Goal: Task Accomplishment & Management: Use online tool/utility

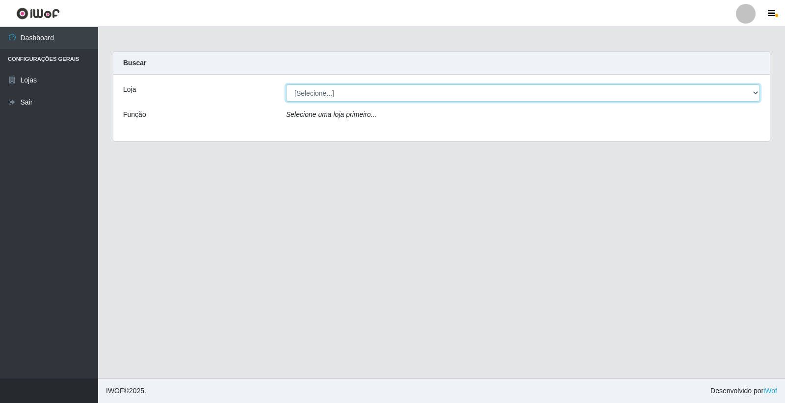
click at [322, 89] on select "[Selecione...] O Filezão - Centenário" at bounding box center [523, 92] width 474 height 17
select select "203"
click at [286, 84] on select "[Selecione...] O Filezão - Centenário" at bounding box center [523, 92] width 474 height 17
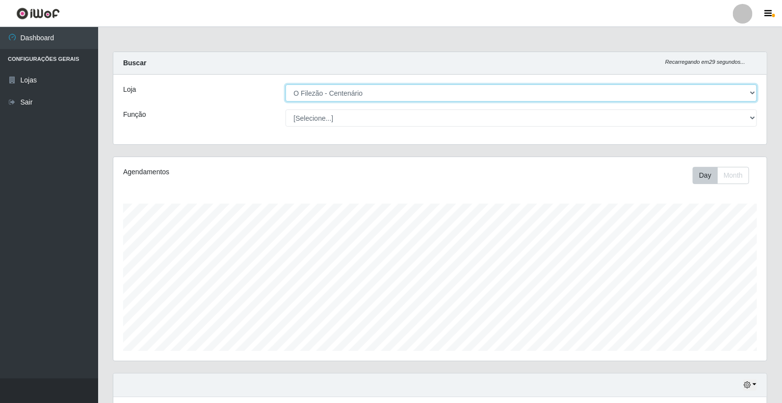
scroll to position [203, 654]
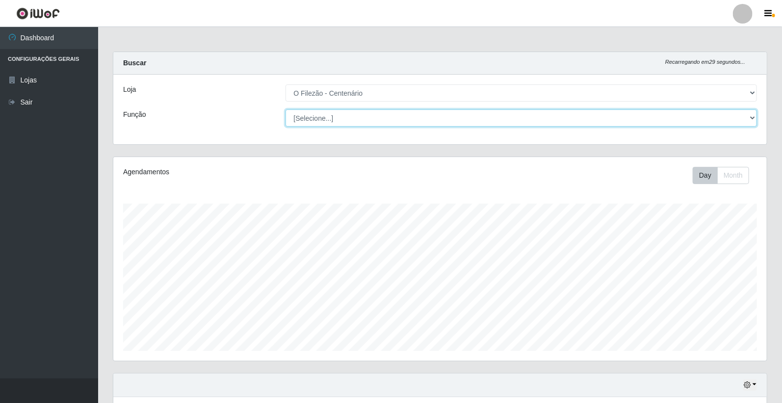
click at [315, 122] on select "[Selecione...] Auxiliar de Estacionamento Auxiliar de Estacionamento + Auxiliar…" at bounding box center [522, 117] width 472 height 17
select select "1"
click at [286, 109] on select "[Selecione...] Auxiliar de Estacionamento Auxiliar de Estacionamento + Auxiliar…" at bounding box center [522, 117] width 472 height 17
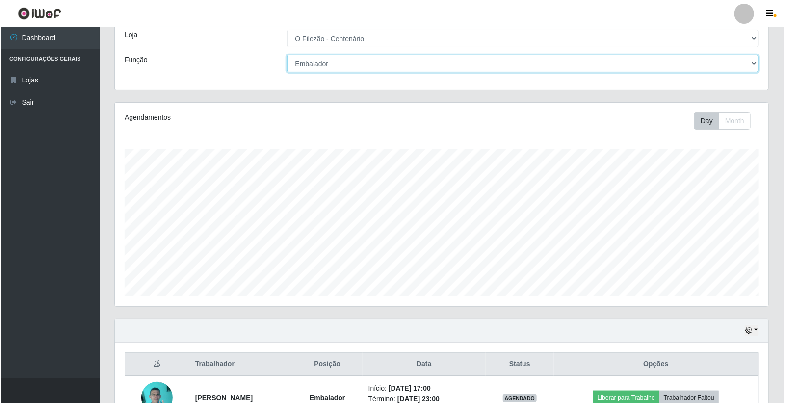
scroll to position [162, 0]
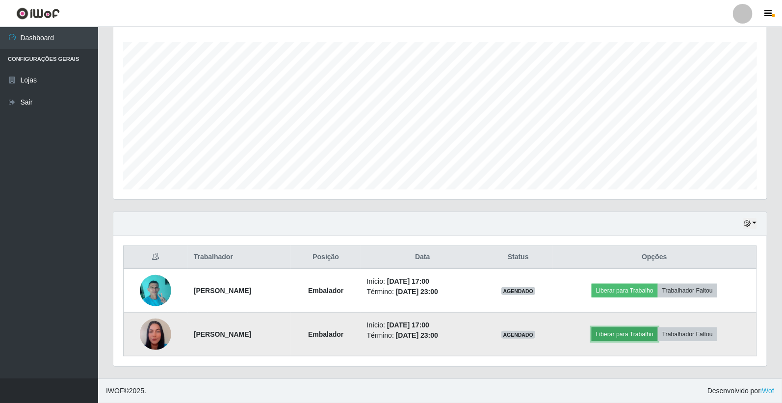
click at [624, 337] on button "Liberar para Trabalho" at bounding box center [625, 334] width 66 height 14
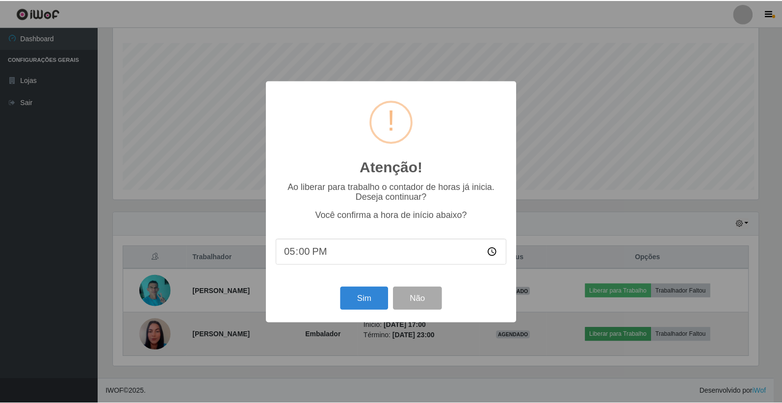
scroll to position [203, 648]
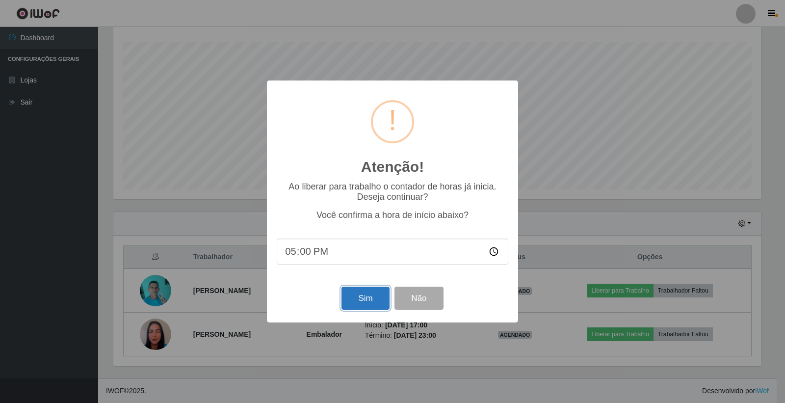
click at [347, 297] on button "Sim" at bounding box center [365, 298] width 48 height 23
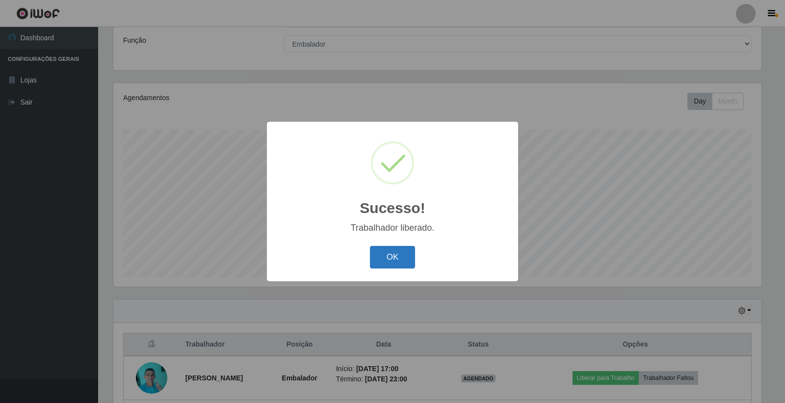
click at [376, 262] on button "OK" at bounding box center [393, 257] width 46 height 23
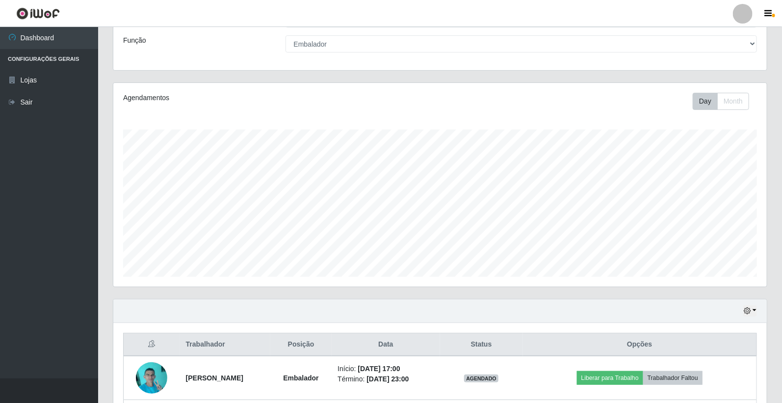
scroll to position [162, 0]
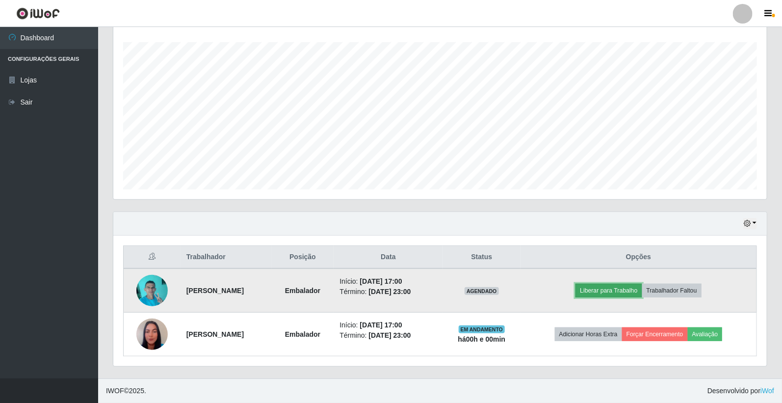
click at [593, 288] on button "Liberar para Trabalho" at bounding box center [609, 291] width 66 height 14
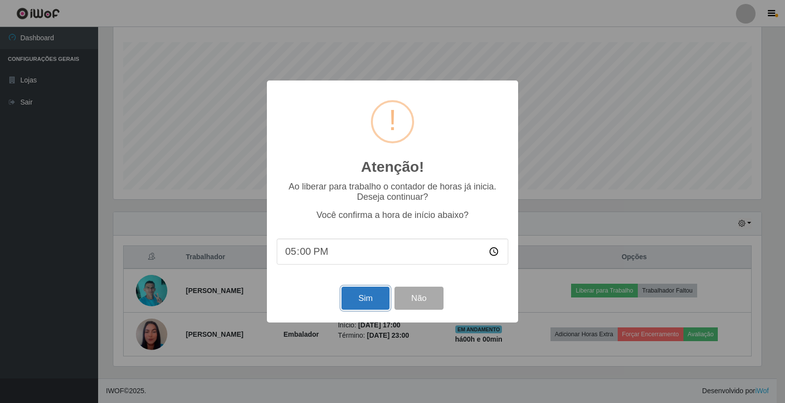
click at [354, 303] on button "Sim" at bounding box center [365, 298] width 48 height 23
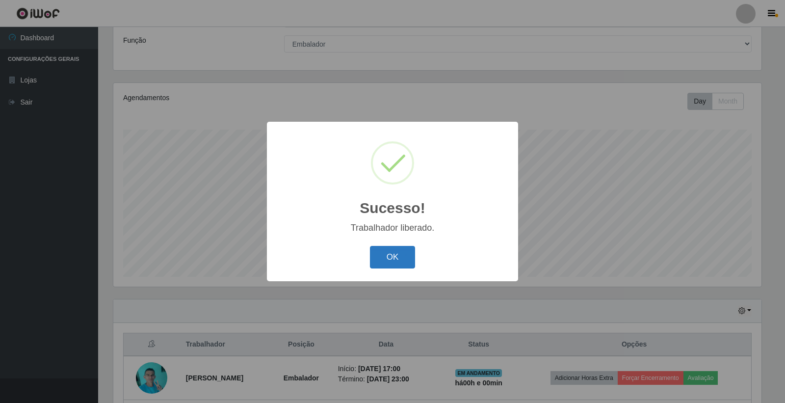
click at [380, 261] on button "OK" at bounding box center [393, 257] width 46 height 23
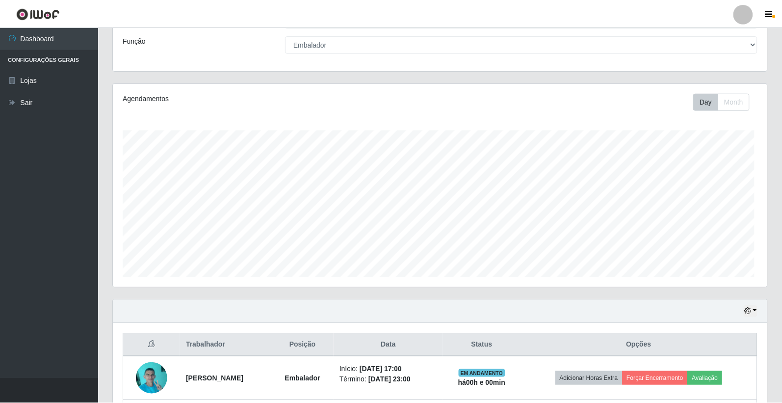
scroll to position [203, 654]
